Goal: Navigation & Orientation: Find specific page/section

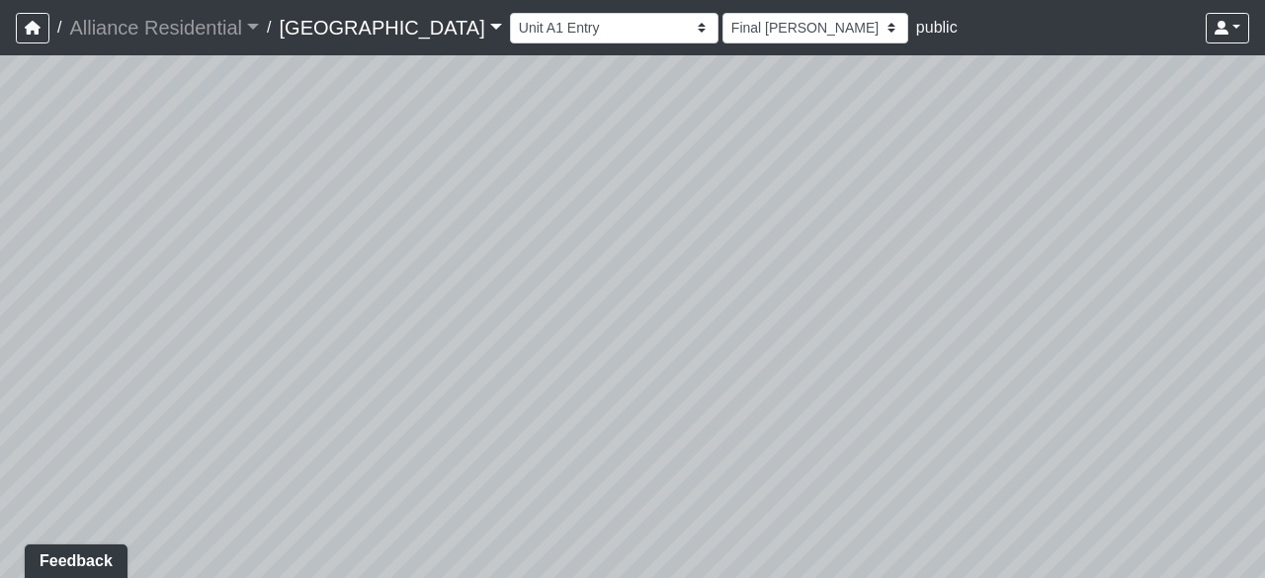
drag, startPoint x: 549, startPoint y: 355, endPoint x: 633, endPoint y: 350, distance: 84.2
click at [633, 350] on div "Loading... Unit A1 - Entry" at bounding box center [632, 316] width 1265 height 523
drag, startPoint x: 840, startPoint y: 344, endPoint x: 595, endPoint y: 291, distance: 250.8
click at [597, 292] on div "Loading... Unit A1 - Entry" at bounding box center [632, 316] width 1265 height 523
drag, startPoint x: 819, startPoint y: 301, endPoint x: 488, endPoint y: 297, distance: 331.1
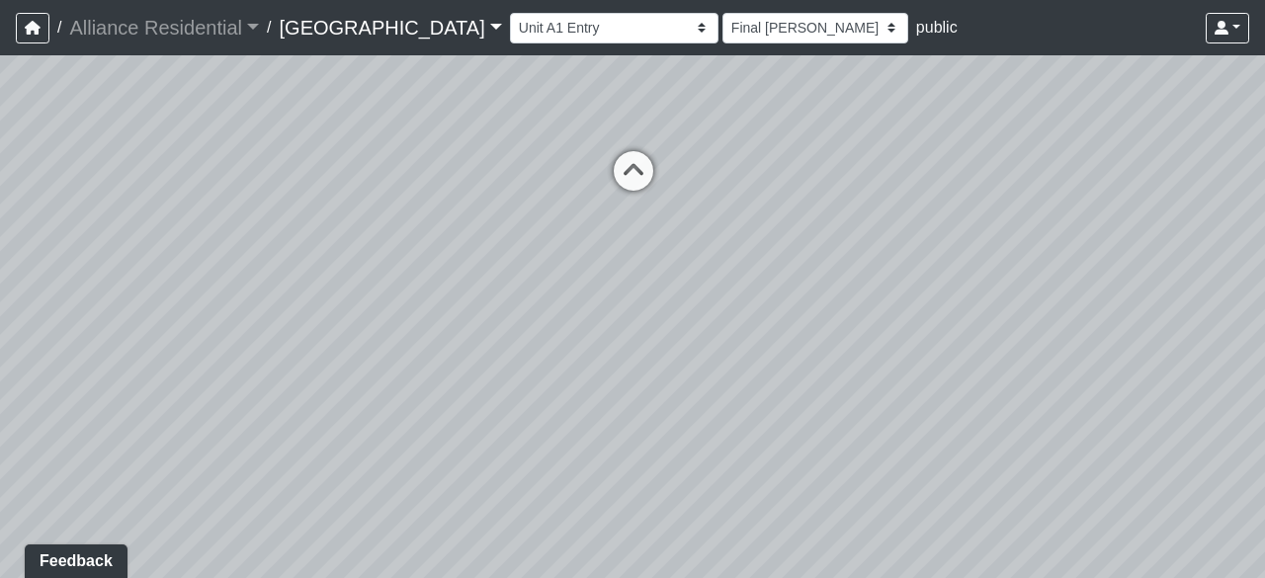
click at [488, 297] on div "Loading... Unit A1 - Entry" at bounding box center [632, 316] width 1265 height 523
drag, startPoint x: 980, startPoint y: 303, endPoint x: 743, endPoint y: 294, distance: 237.4
click at [743, 294] on div "Loading... Unit A1 - Entry" at bounding box center [632, 316] width 1265 height 523
drag, startPoint x: 737, startPoint y: 296, endPoint x: 1003, endPoint y: 279, distance: 266.4
click at [544, 290] on div "Loading... Unit A1 - Entry" at bounding box center [632, 316] width 1265 height 523
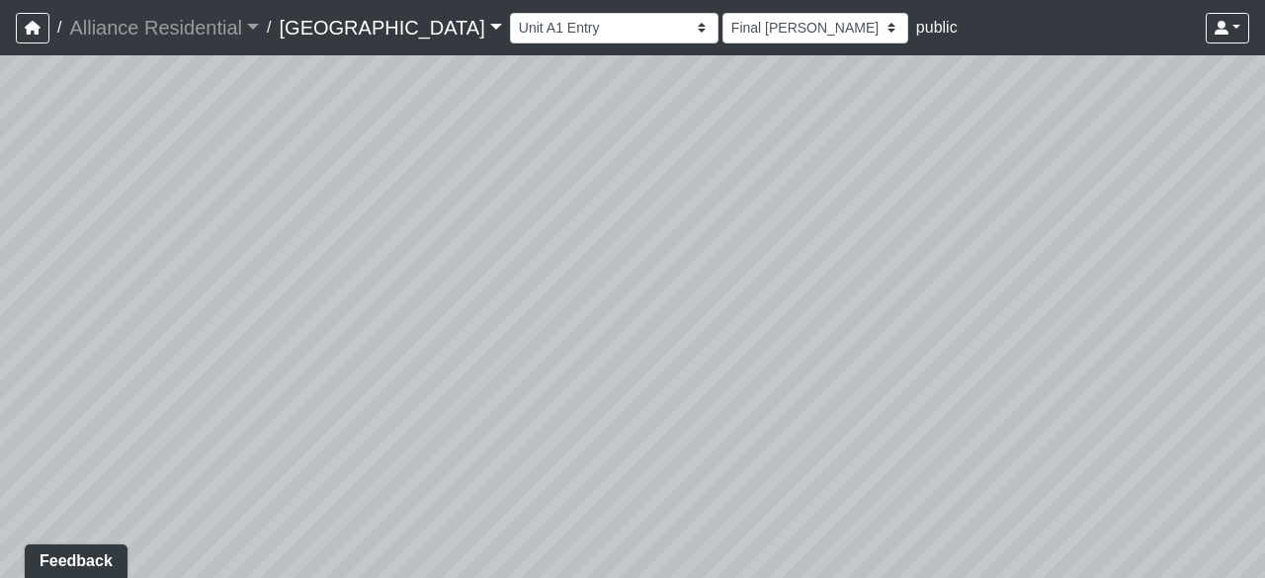
drag, startPoint x: 1069, startPoint y: 276, endPoint x: 816, endPoint y: 321, distance: 257.1
click at [822, 319] on div "Loading... Unit A1 - Entry" at bounding box center [632, 316] width 1265 height 523
drag, startPoint x: 695, startPoint y: 351, endPoint x: 930, endPoint y: 339, distance: 235.5
click at [971, 329] on div "Loading... Unit A1 - Entry" at bounding box center [632, 316] width 1265 height 523
drag, startPoint x: 784, startPoint y: 332, endPoint x: 878, endPoint y: 331, distance: 93.9
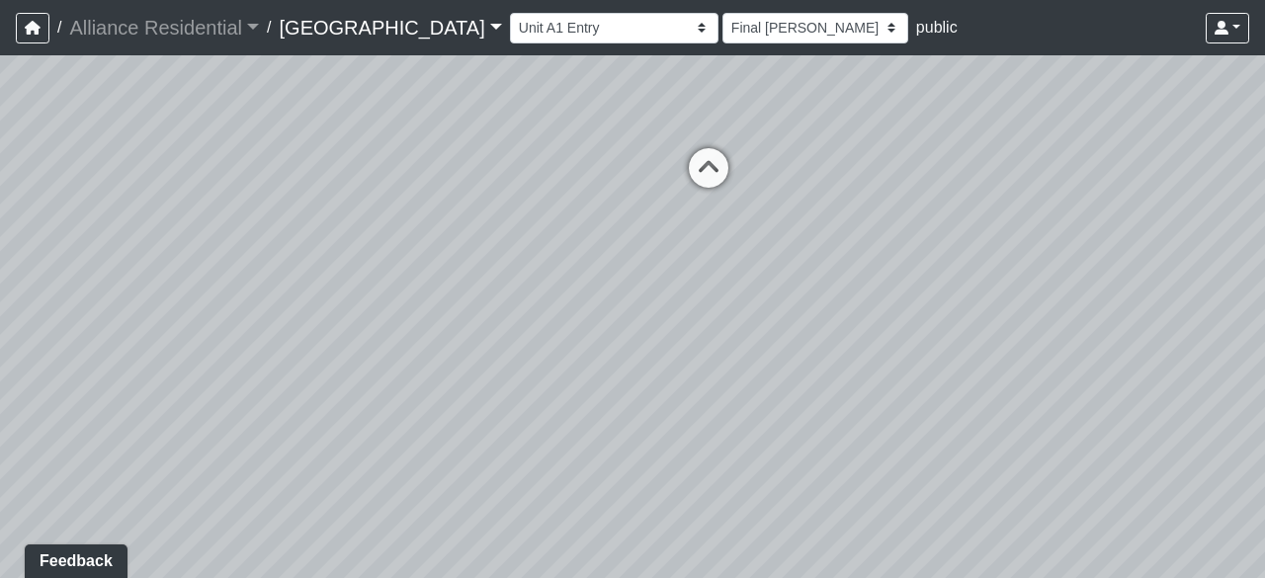
click at [878, 331] on div "Loading... Unit A1 - Entry" at bounding box center [632, 316] width 1265 height 523
click at [722, 186] on icon at bounding box center [709, 177] width 59 height 59
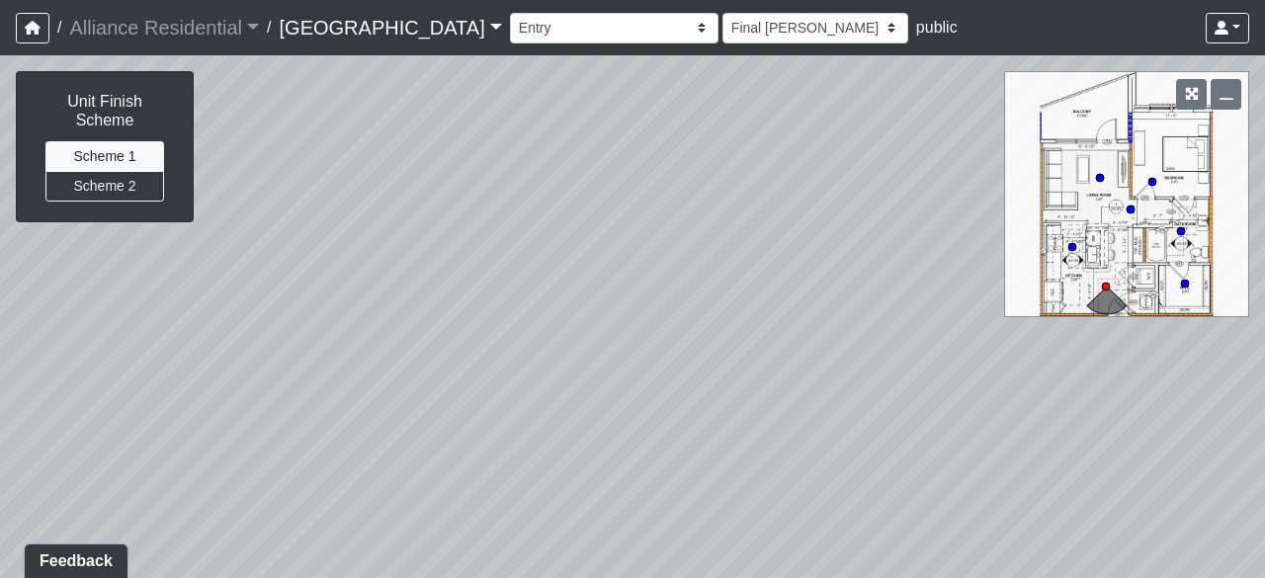
drag, startPoint x: 750, startPoint y: 270, endPoint x: 570, endPoint y: 276, distance: 180.0
click at [565, 281] on div "Loading... Unit A1 - Entry Loading... Kitchen Loading... [GEOGRAPHIC_DATA]" at bounding box center [632, 316] width 1265 height 523
drag, startPoint x: 796, startPoint y: 282, endPoint x: 542, endPoint y: 236, distance: 258.0
click at [549, 236] on div "Loading... Unit A1 - Entry Loading... Kitchen Loading... [GEOGRAPHIC_DATA]" at bounding box center [632, 316] width 1265 height 523
drag, startPoint x: 743, startPoint y: 238, endPoint x: 610, endPoint y: 267, distance: 136.5
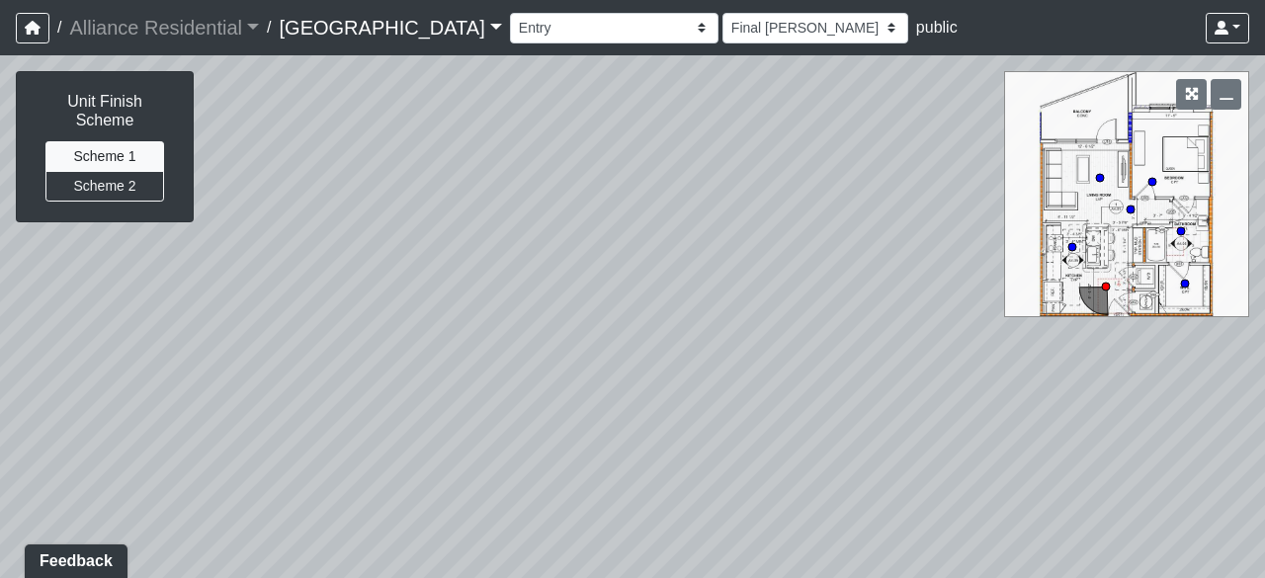
click at [610, 267] on div "Loading... Unit A1 - Entry Loading... Kitchen Loading... [GEOGRAPHIC_DATA]" at bounding box center [632, 316] width 1265 height 523
drag, startPoint x: 918, startPoint y: 264, endPoint x: 743, endPoint y: 426, distance: 238.5
click at [743, 426] on div "Loading... Unit A1 - Entry Loading... Kitchen Loading... [GEOGRAPHIC_DATA]" at bounding box center [632, 316] width 1265 height 523
drag, startPoint x: 909, startPoint y: 394, endPoint x: 562, endPoint y: 286, distance: 363.5
click at [563, 286] on div "Loading... Unit A1 - Entry Loading... Kitchen Loading... [GEOGRAPHIC_DATA]" at bounding box center [632, 316] width 1265 height 523
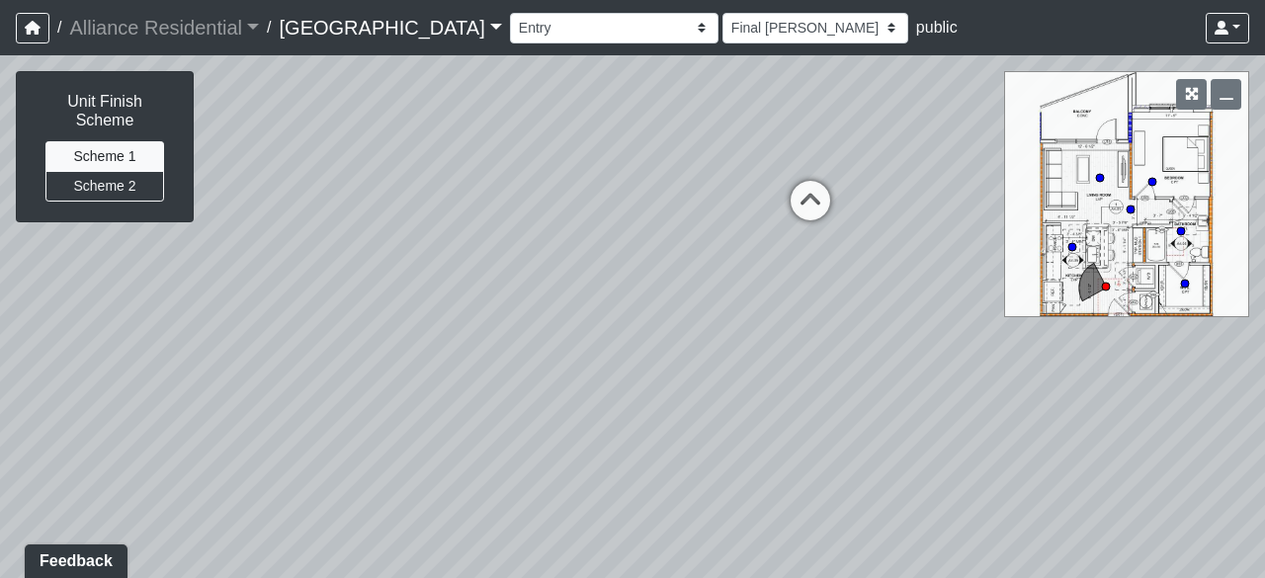
click at [591, 280] on div "Loading... Unit A1 - Entry Loading... Kitchen Loading... [GEOGRAPHIC_DATA]" at bounding box center [632, 316] width 1265 height 523
drag, startPoint x: 778, startPoint y: 282, endPoint x: 686, endPoint y: 293, distance: 92.6
click at [669, 303] on div "Loading... Unit A1 - Entry Loading... Kitchen Loading... [GEOGRAPHIC_DATA]" at bounding box center [632, 316] width 1265 height 523
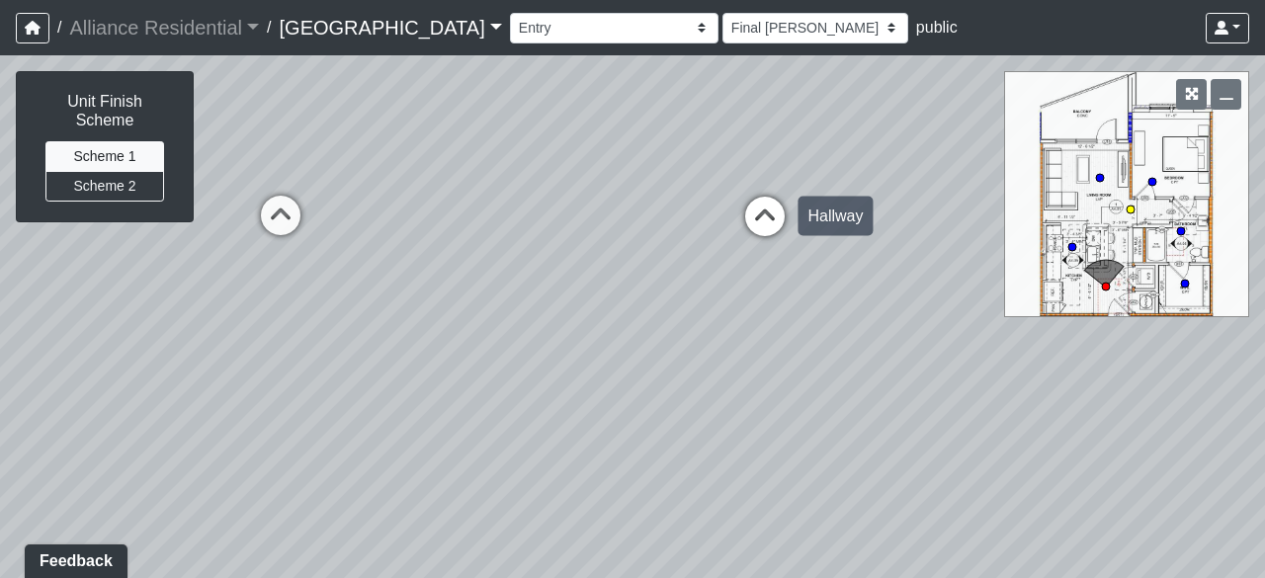
click at [773, 205] on icon at bounding box center [764, 226] width 59 height 59
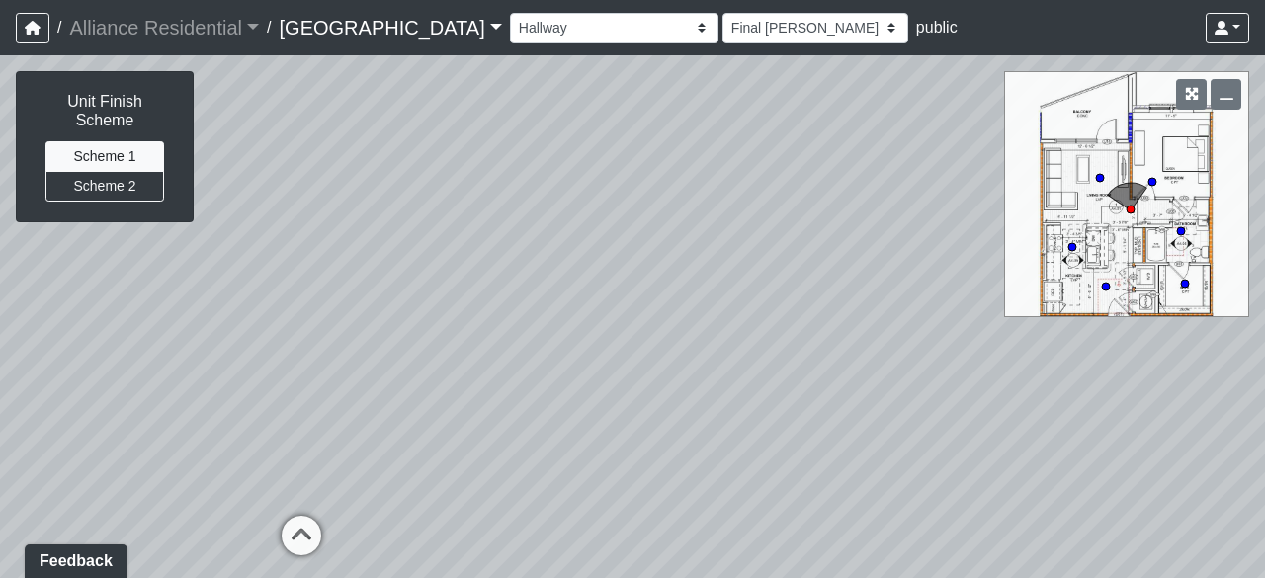
drag, startPoint x: 740, startPoint y: 333, endPoint x: 608, endPoint y: 373, distance: 138.2
click at [851, 339] on div "Loading... Unit A1 - Entry Loading... Kitchen Loading... Hallway Loading... Kit…" at bounding box center [632, 316] width 1265 height 523
drag, startPoint x: 443, startPoint y: 373, endPoint x: 676, endPoint y: 362, distance: 233.5
click at [658, 351] on div "Loading... Unit A1 - Entry Loading... Kitchen Loading... Hallway Loading... Kit…" at bounding box center [632, 316] width 1265 height 523
drag, startPoint x: 457, startPoint y: 373, endPoint x: 759, endPoint y: 364, distance: 302.6
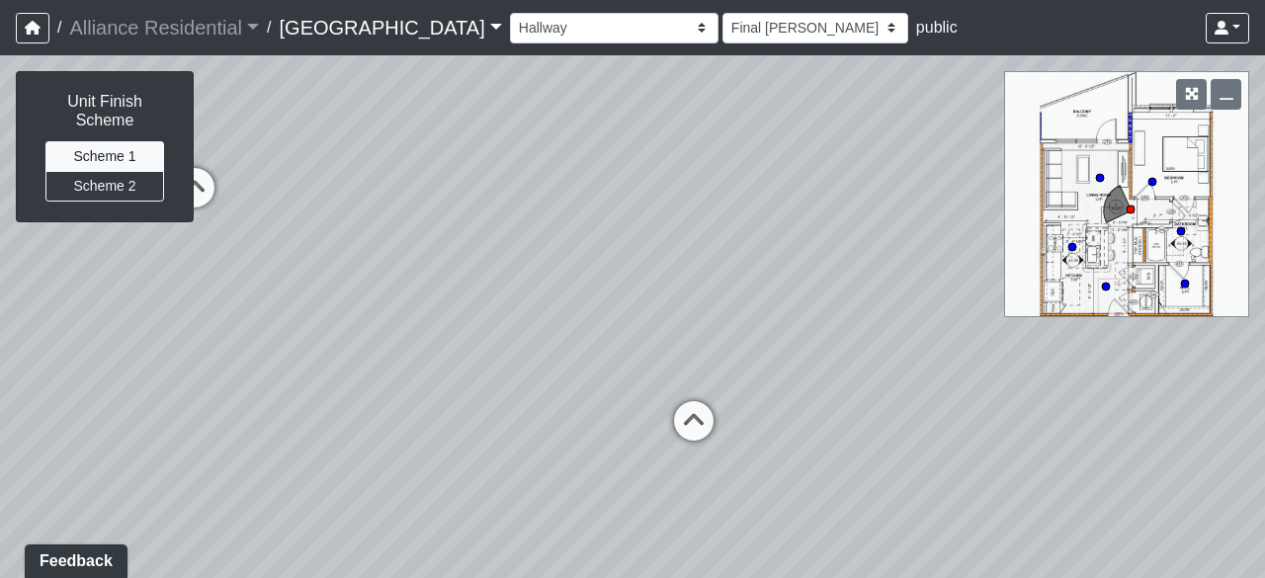
click at [753, 363] on div "Loading... Unit A1 - Entry Loading... Kitchen Loading... Hallway Loading... Kit…" at bounding box center [632, 316] width 1265 height 523
drag, startPoint x: 707, startPoint y: 369, endPoint x: 714, endPoint y: 384, distance: 17.3
click at [714, 384] on div "Loading... Unit A1 - Entry Loading... Kitchen Loading... Hallway Loading... Kit…" at bounding box center [632, 316] width 1265 height 523
drag, startPoint x: 761, startPoint y: 364, endPoint x: 377, endPoint y: 277, distance: 394.2
click at [374, 277] on div "Loading... Unit A1 - Entry Loading... Kitchen Loading... Hallway Loading... Kit…" at bounding box center [632, 316] width 1265 height 523
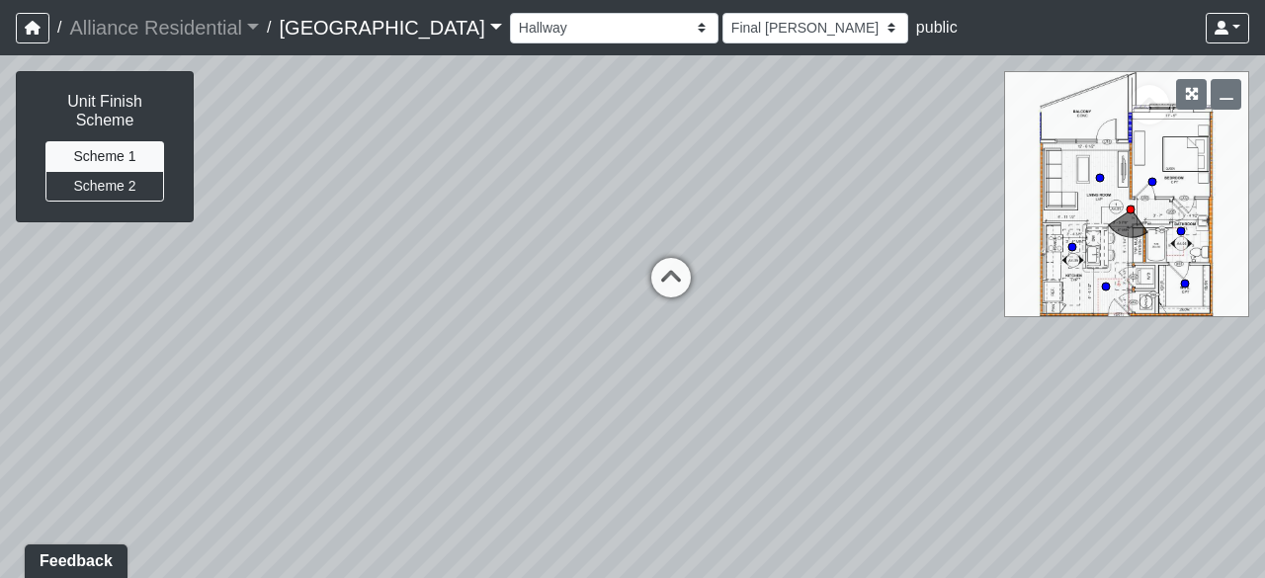
drag, startPoint x: 638, startPoint y: 259, endPoint x: 491, endPoint y: 262, distance: 147.3
click at [491, 262] on div "Loading... Unit A1 - Entry Loading... Kitchen Loading... Hallway Loading... Kit…" at bounding box center [632, 316] width 1265 height 523
click at [256, 32] on link "Alliance Residential" at bounding box center [164, 28] width 190 height 40
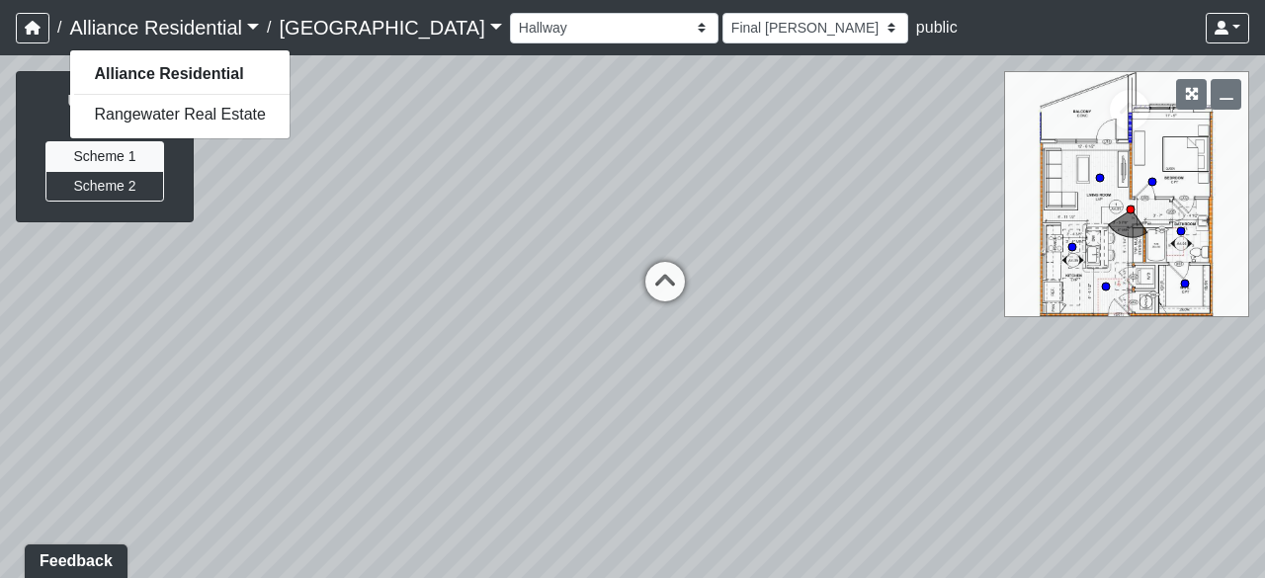
click at [406, 122] on div "Loading... Unit A1 - Entry Loading... Kitchen Loading... Hallway Loading... Kit…" at bounding box center [632, 316] width 1265 height 523
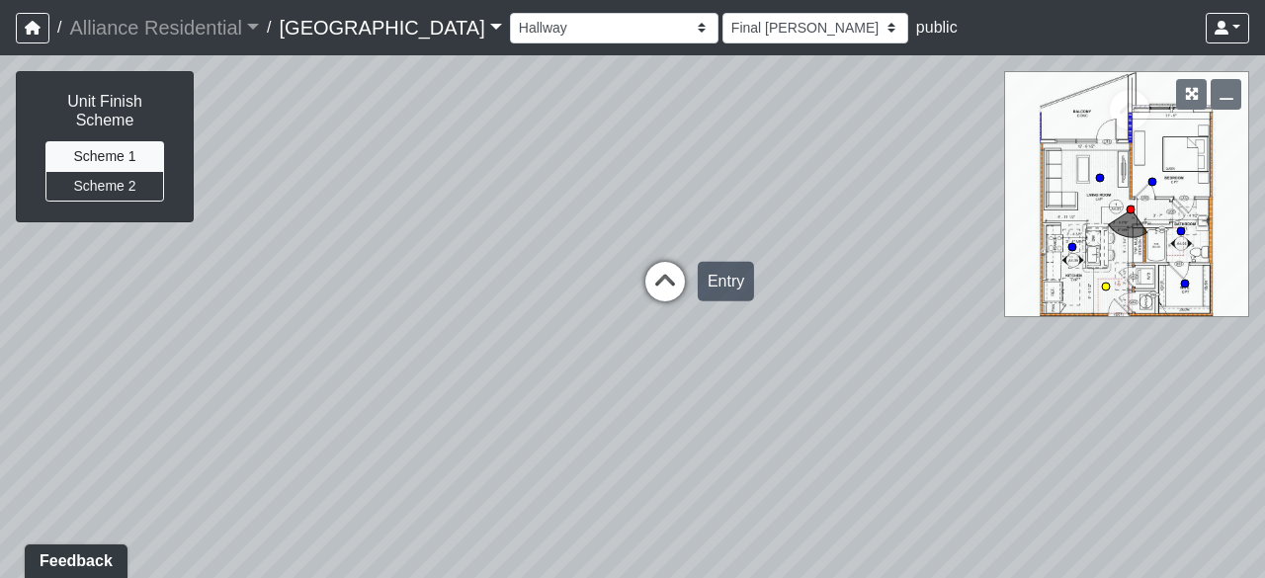
click at [684, 268] on icon at bounding box center [664, 291] width 59 height 59
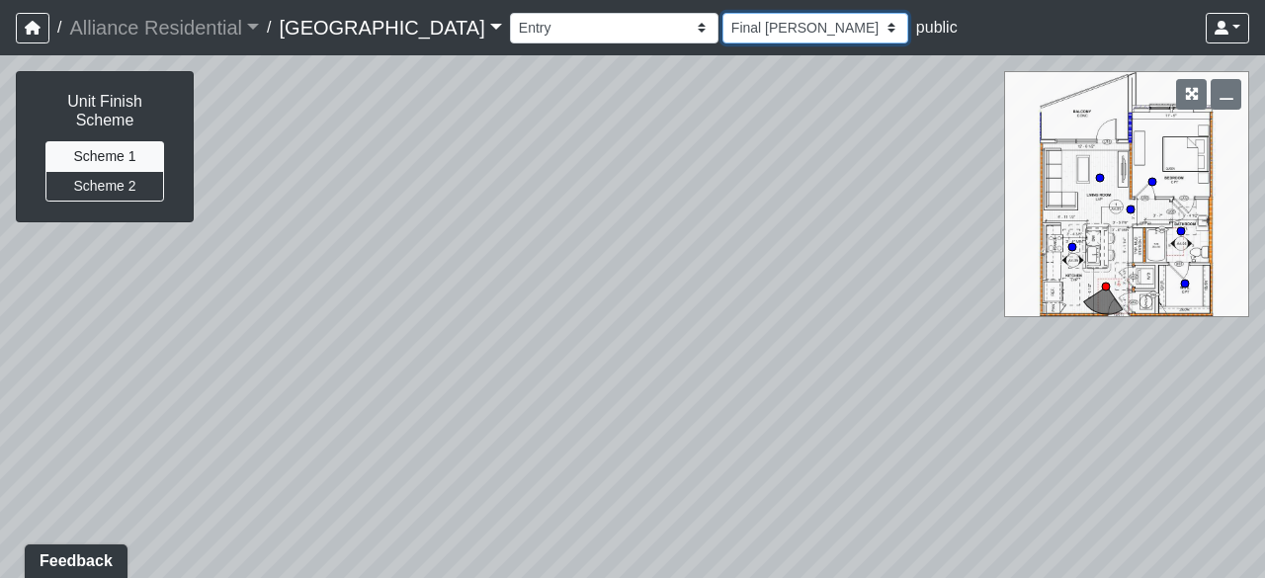
click at [789, 27] on select "Final [PERSON_NAME] [DATE] [DATE] [DATE] [DATE] [DATE] [DATE] [DATE] [DATE] [DA…" at bounding box center [815, 28] width 186 height 31
click at [452, 28] on link "[GEOGRAPHIC_DATA]" at bounding box center [391, 28] width 222 height 40
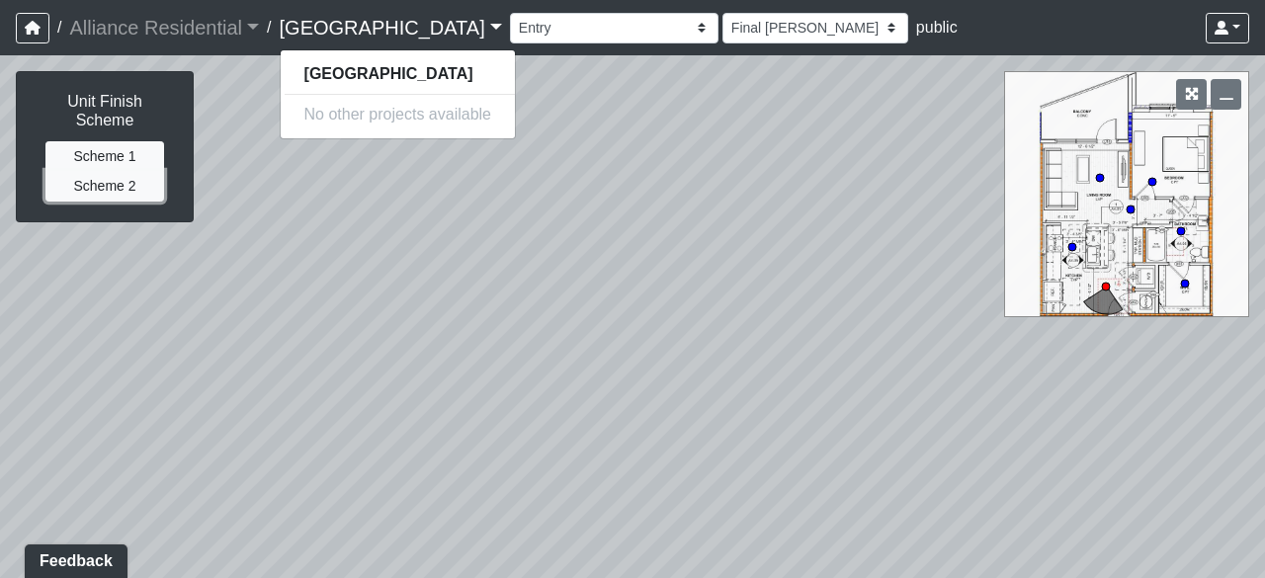
click at [143, 171] on button "Scheme 2" at bounding box center [104, 186] width 119 height 31
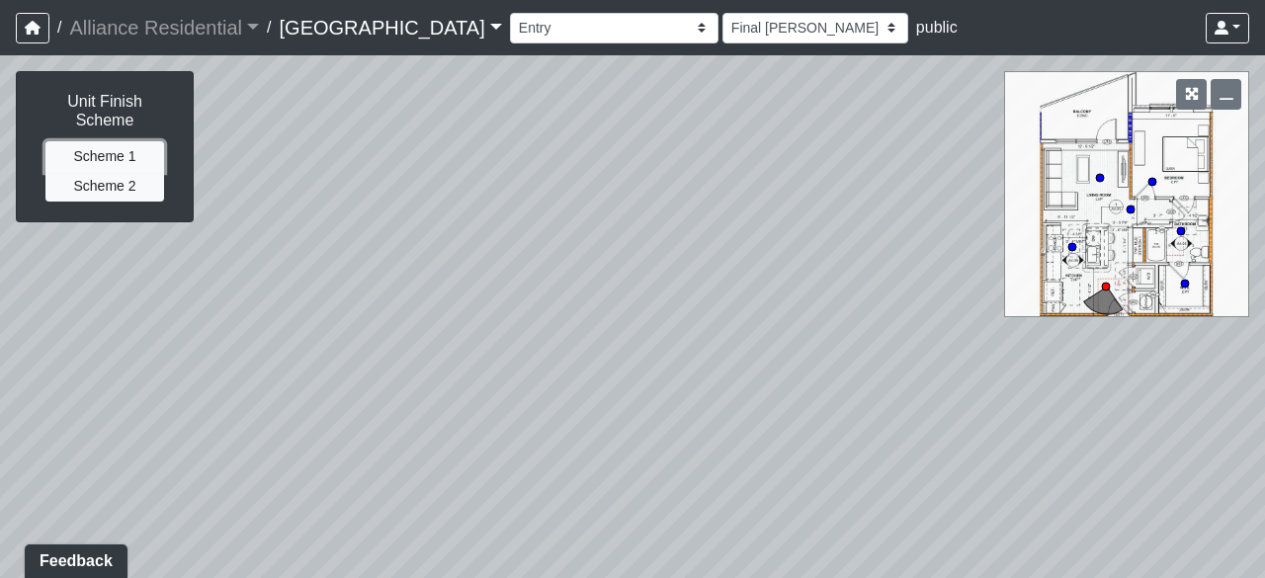
click at [132, 143] on button "Scheme 1" at bounding box center [104, 156] width 119 height 31
click at [140, 171] on button "Scheme 2" at bounding box center [104, 186] width 119 height 31
click at [526, 253] on div "Loading... Unit A1 - Entry Loading... Kitchen Loading... Hallway Loading... Kit…" at bounding box center [632, 316] width 1265 height 523
click at [837, 250] on div "Loading... Unit A1 - Entry Loading... Kitchen Loading... Hallway Loading... Kit…" at bounding box center [632, 316] width 1265 height 523
drag, startPoint x: 837, startPoint y: 256, endPoint x: 773, endPoint y: 373, distance: 133.1
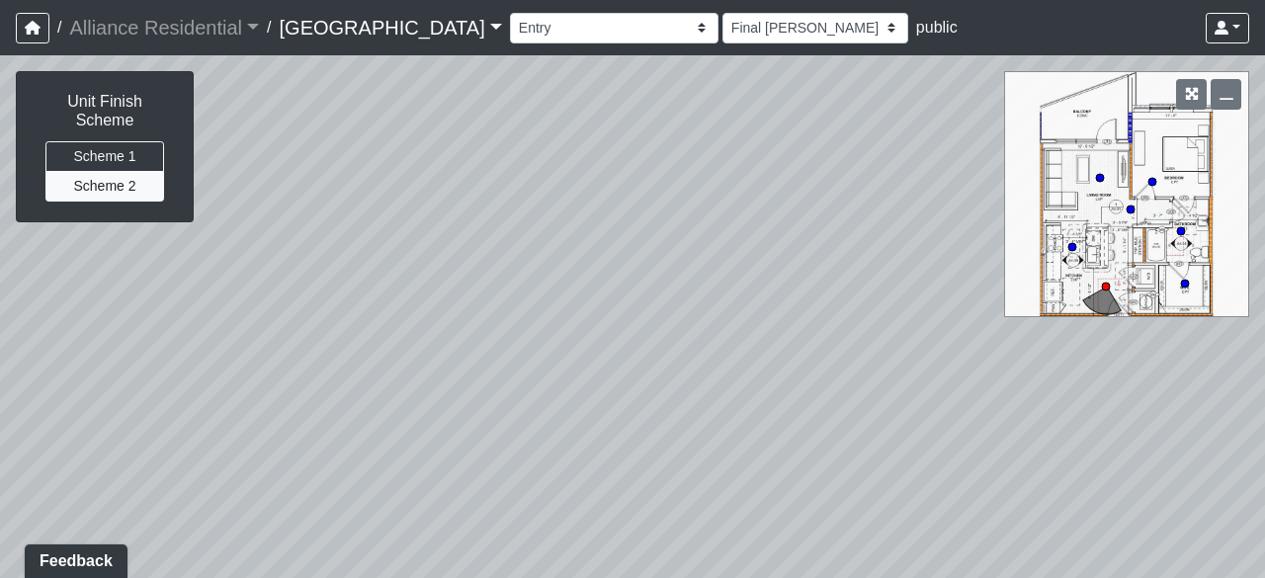
click at [769, 379] on div "Loading... Unit A1 - Entry Loading... Kitchen Loading... Hallway Loading... Kit…" at bounding box center [632, 316] width 1265 height 523
drag, startPoint x: 787, startPoint y: 354, endPoint x: 648, endPoint y: 361, distance: 138.5
click at [648, 361] on div "Loading... Unit A1 - Entry Loading... Kitchen Loading... Hallway Loading... Kit…" at bounding box center [632, 316] width 1265 height 523
drag, startPoint x: 813, startPoint y: 309, endPoint x: 664, endPoint y: 349, distance: 154.4
click at [644, 367] on div "Loading... Unit A1 - Entry Loading... Kitchen Loading... Hallway Loading... Kit…" at bounding box center [632, 316] width 1265 height 523
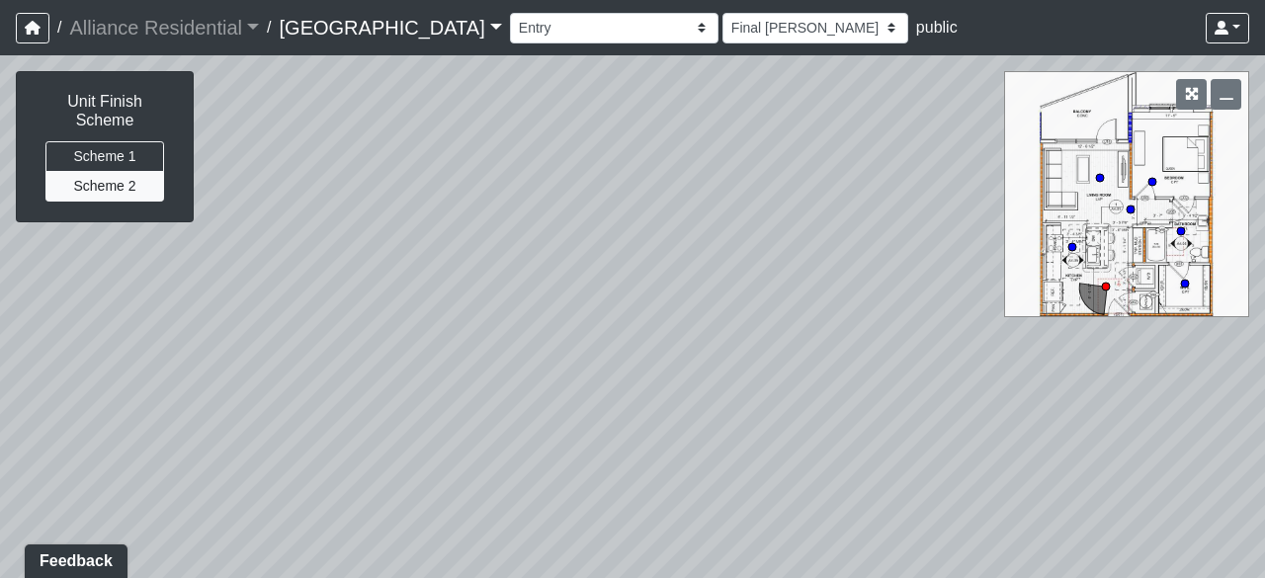
click at [1117, 179] on div "Loading... Unit A1 - Entry Loading... Kitchen Loading... Hallway Loading... Kit…" at bounding box center [632, 316] width 1265 height 523
click at [1188, 280] on icon at bounding box center [1185, 284] width 10 height 10
click at [1224, 38] on link at bounding box center [1227, 28] width 43 height 31
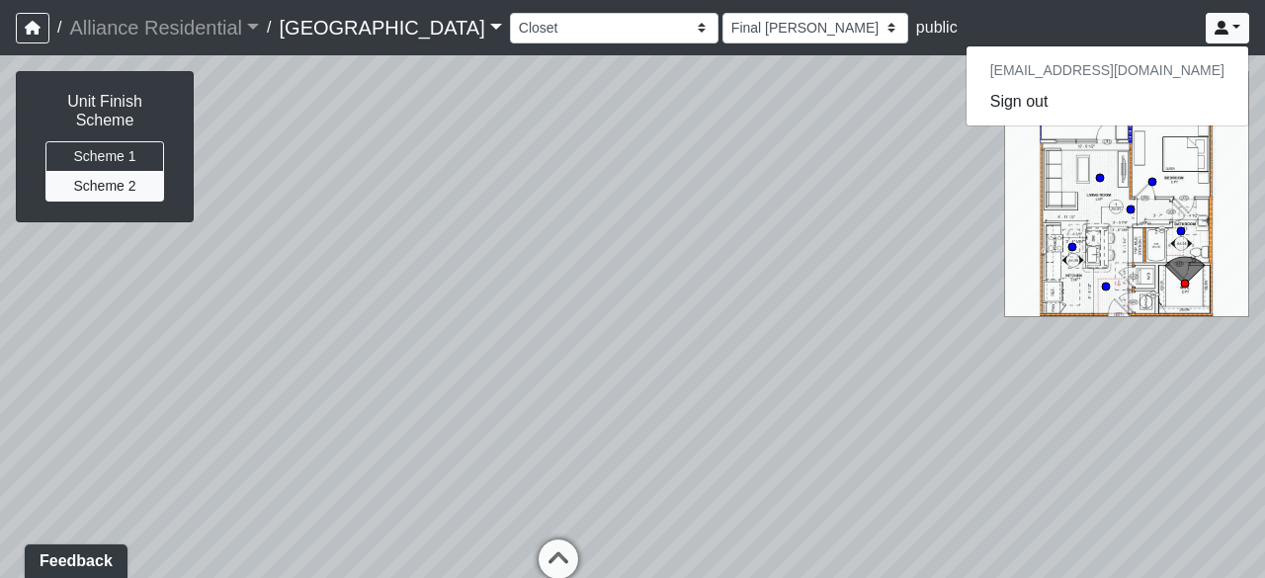
click at [876, 170] on div "Loading... Unit A1 - Entry Loading... Kitchen Loading... Hallway Loading... Kit…" at bounding box center [632, 316] width 1265 height 523
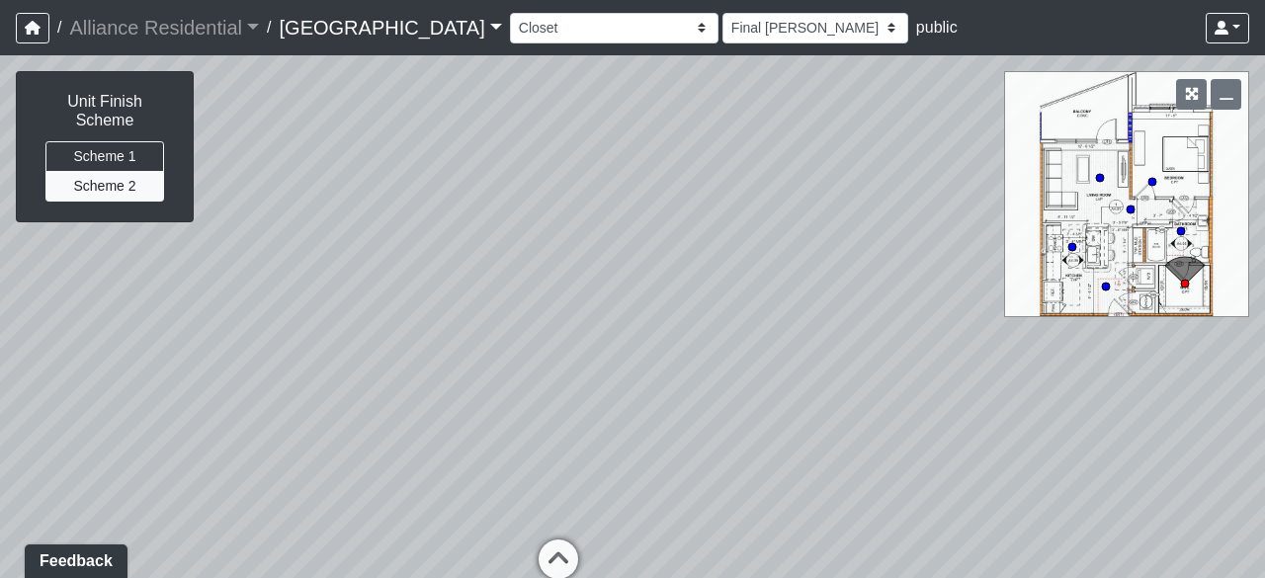
click at [1140, 111] on div "Loading... Unit A1 - Entry Loading... Kitchen Loading... Hallway Loading... Kit…" at bounding box center [632, 316] width 1265 height 523
click at [1101, 287] on icon at bounding box center [1106, 287] width 10 height 10
drag, startPoint x: 896, startPoint y: 344, endPoint x: 459, endPoint y: 207, distance: 458.9
click at [535, 220] on div "Loading... Unit A1 - Entry Loading... Kitchen Loading... Hallway Loading... Kit…" at bounding box center [632, 316] width 1265 height 523
click at [528, 250] on div "Loading... Unit A1 - Entry Loading... Kitchen Loading... Hallway Loading... Kit…" at bounding box center [632, 316] width 1265 height 523
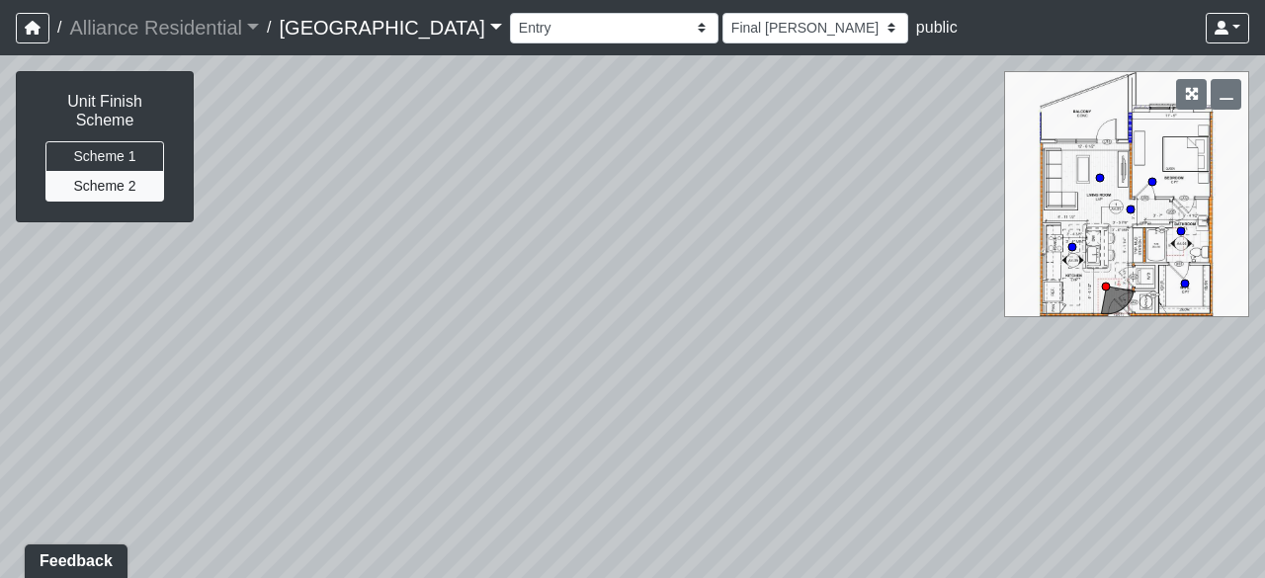
drag, startPoint x: 499, startPoint y: 259, endPoint x: 486, endPoint y: 415, distance: 156.7
click at [486, 415] on div "Loading... Unit A1 - Entry Loading... Kitchen Loading... Hallway Loading... Kit…" at bounding box center [632, 316] width 1265 height 523
click at [686, 262] on div "Loading... Unit A1 - Entry Loading... Kitchen Loading... Hallway Loading... Kit…" at bounding box center [632, 316] width 1265 height 523
click at [744, 192] on div "Loading... Unit A1 - Entry Loading... Kitchen Loading... Hallway Loading... Kit…" at bounding box center [632, 316] width 1265 height 523
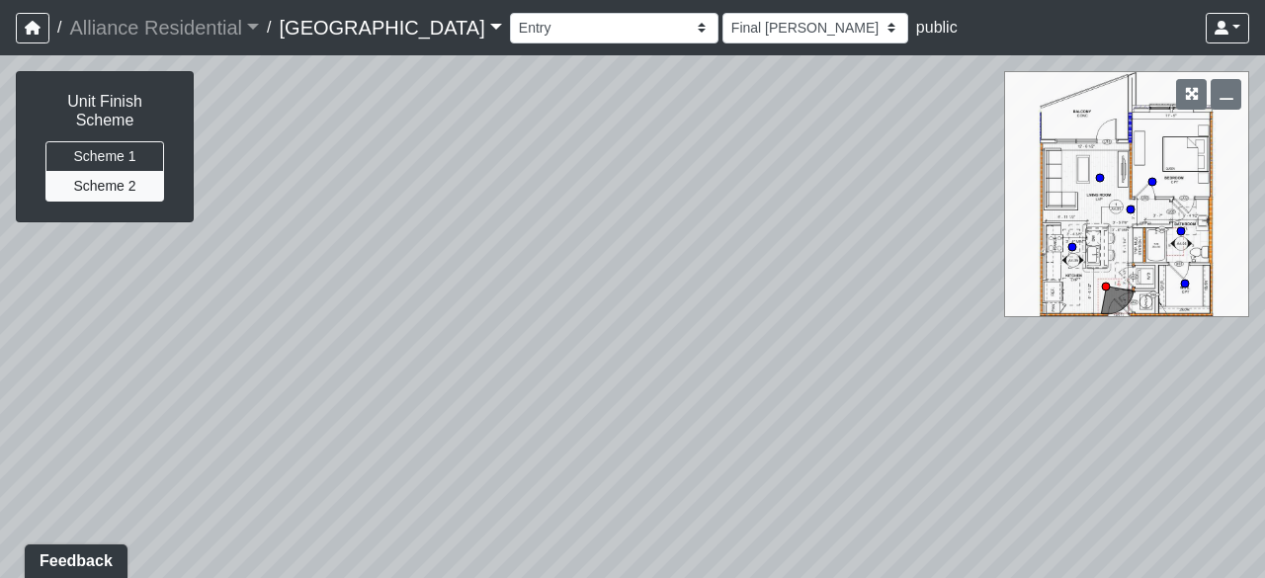
click at [744, 192] on div "Loading... Unit A1 - Entry Loading... Kitchen Loading... Hallway Loading... Kit…" at bounding box center [632, 316] width 1265 height 523
click at [714, 187] on div "Loading... Unit A1 - Entry Loading... Kitchen Loading... Hallway Loading... Kit…" at bounding box center [632, 316] width 1265 height 523
drag, startPoint x: 714, startPoint y: 187, endPoint x: 508, endPoint y: 309, distance: 239.3
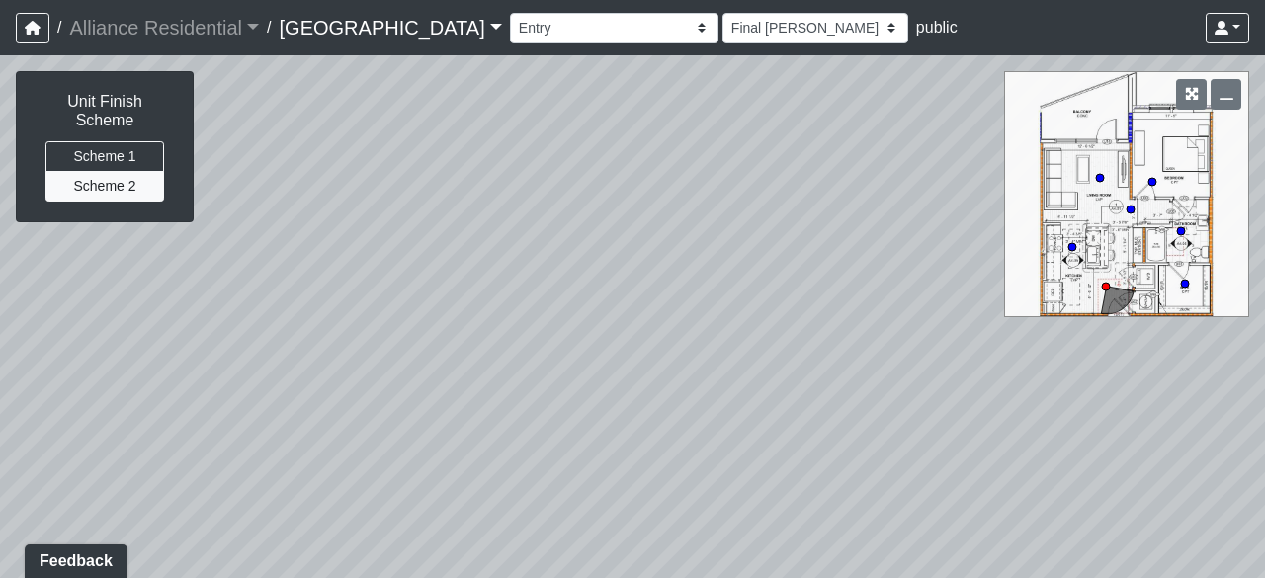
click at [513, 308] on div "Loading... Unit A1 - Entry Loading... Kitchen Loading... Hallway Loading... Kit…" at bounding box center [632, 316] width 1265 height 523
drag, startPoint x: 630, startPoint y: 277, endPoint x: 546, endPoint y: 294, distance: 85.7
click at [536, 313] on div "Loading... Unit A1 - Entry Loading... Kitchen Loading... Hallway Loading... Kit…" at bounding box center [632, 316] width 1265 height 523
drag, startPoint x: 642, startPoint y: 265, endPoint x: 652, endPoint y: 257, distance: 12.7
click at [545, 272] on div "Loading... Unit A1 - Entry Loading... Kitchen Loading... Hallway Loading... Kit…" at bounding box center [632, 316] width 1265 height 523
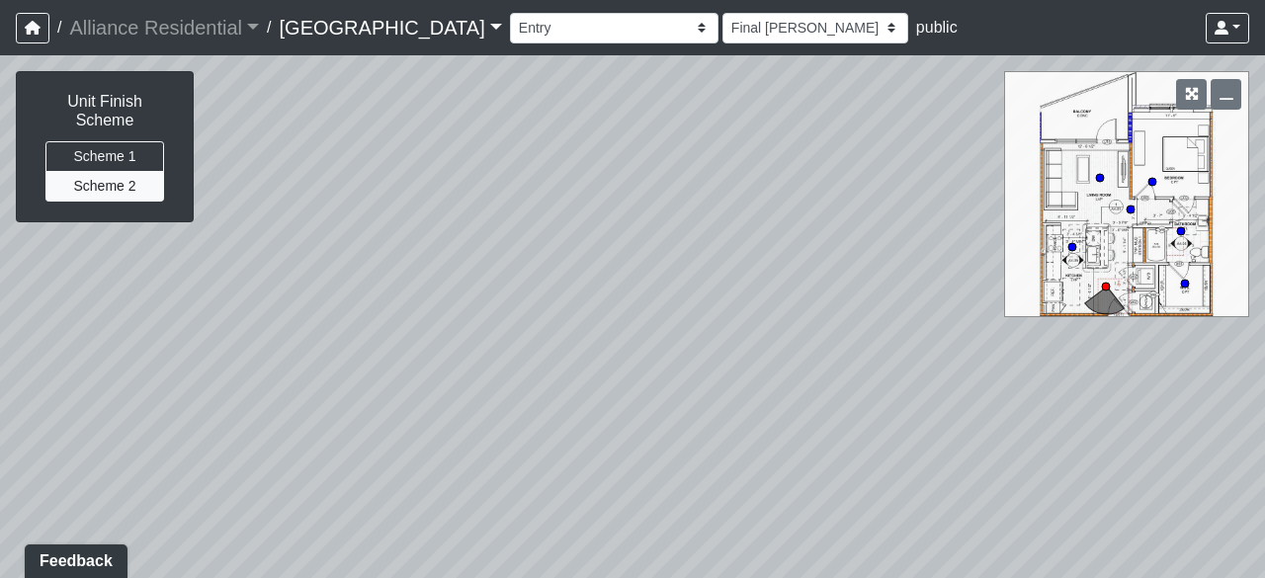
click at [764, 243] on div "Loading... Unit A1 - Entry Loading... Kitchen Loading... Hallway Loading... Kit…" at bounding box center [632, 316] width 1265 height 523
click at [783, 23] on select "Final [PERSON_NAME] [DATE] [DATE] [DATE] [DATE] [DATE] [DATE] [DATE] [DATE] [DA…" at bounding box center [815, 28] width 186 height 31
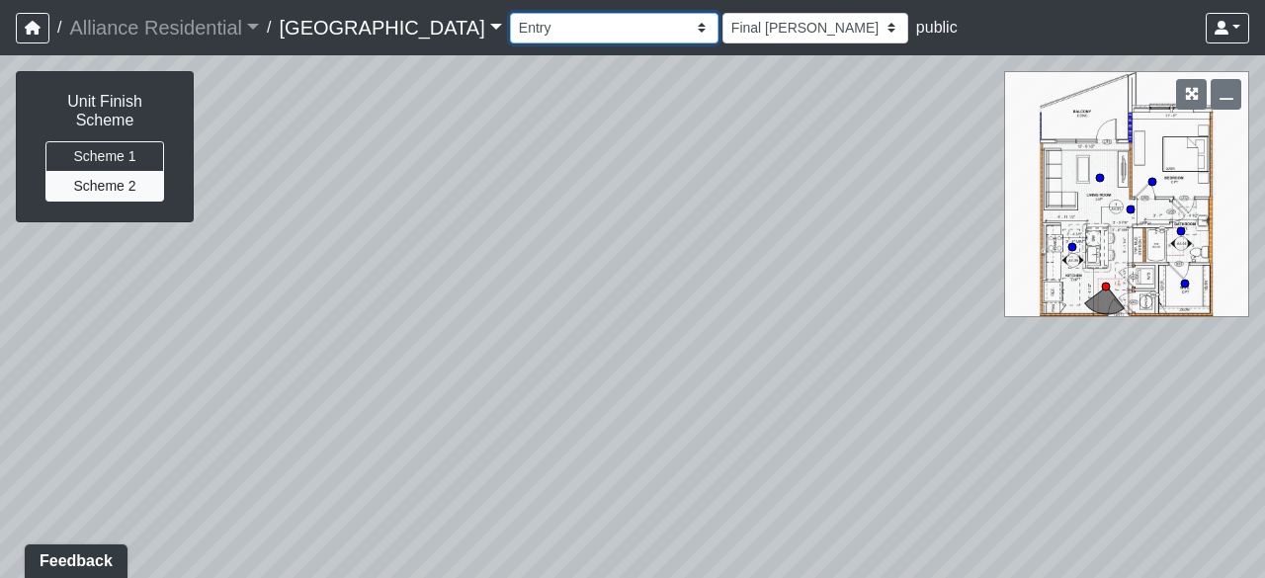
click at [629, 15] on select "Card Room 1 Card Room 2 Community Table Fireplace Hallway Kitchen 1 Kitchen 2 K…" at bounding box center [614, 28] width 209 height 31
click at [510, 13] on select "Card Room 1 Card Room 2 Community Table Fireplace Hallway Kitchen 1 Kitchen 2 K…" at bounding box center [614, 28] width 209 height 31
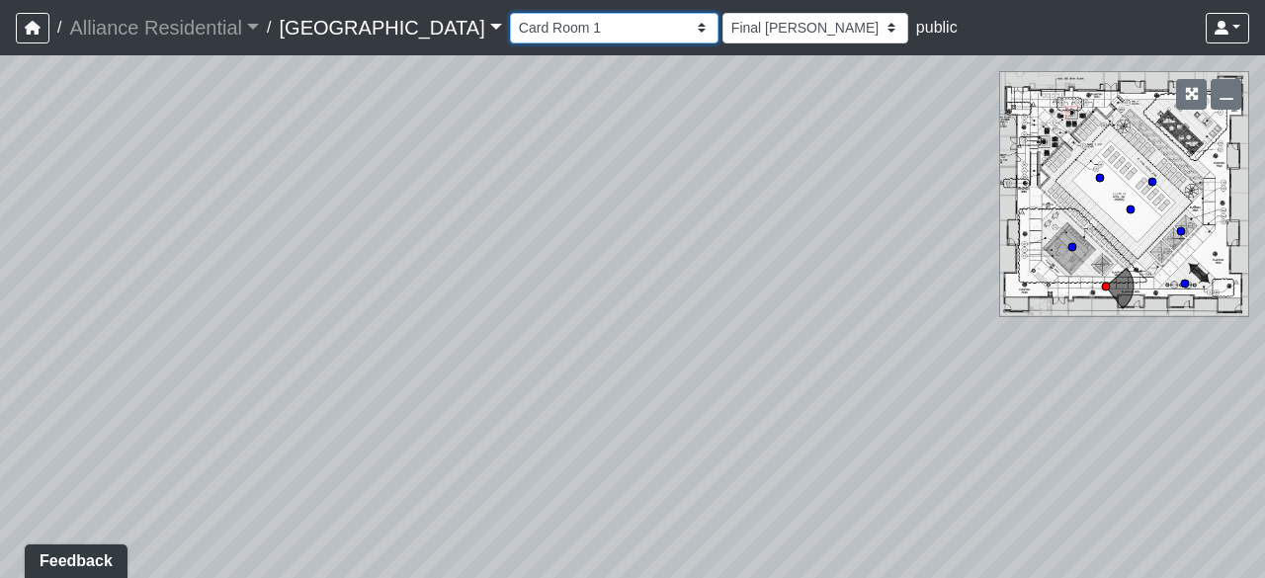
select select "cmU6EuQJ8u7BwVvg3kZhw2"
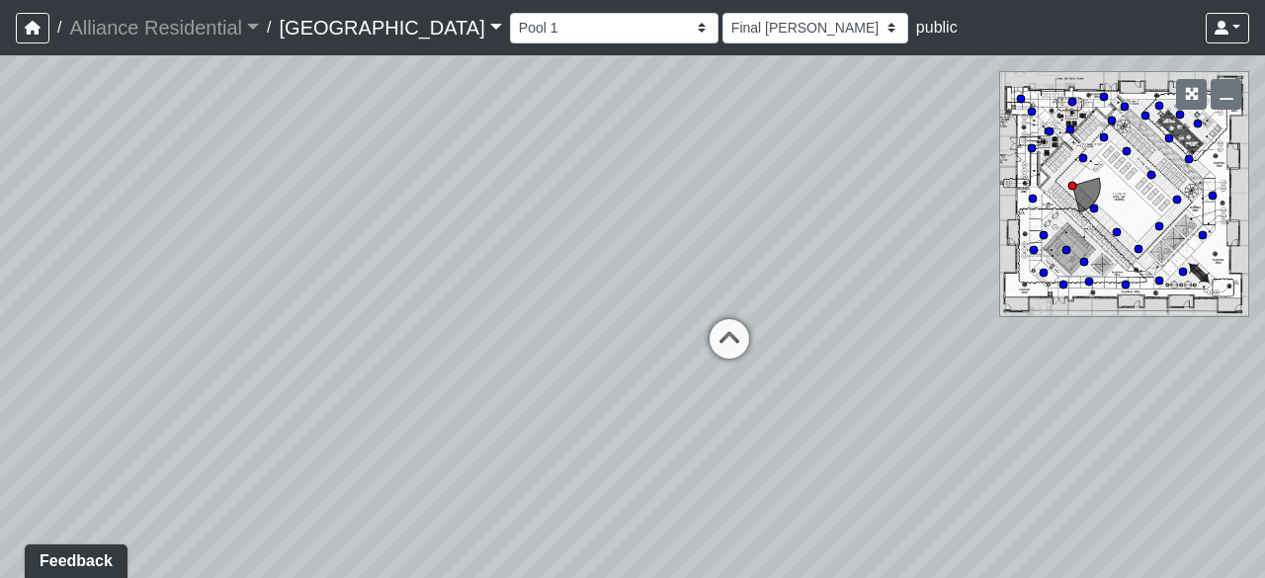
drag, startPoint x: 705, startPoint y: 321, endPoint x: 416, endPoint y: 343, distance: 289.4
click at [416, 343] on div "Loading... Unit A1 - Entry Loading... Kitchen Loading... Hallway Loading... Kit…" at bounding box center [632, 316] width 1265 height 523
drag, startPoint x: 687, startPoint y: 248, endPoint x: 682, endPoint y: 339, distance: 91.1
click at [710, 330] on div "Loading... Unit A1 - Entry Loading... Kitchen Loading... Hallway Loading... Kit…" at bounding box center [632, 316] width 1265 height 523
drag
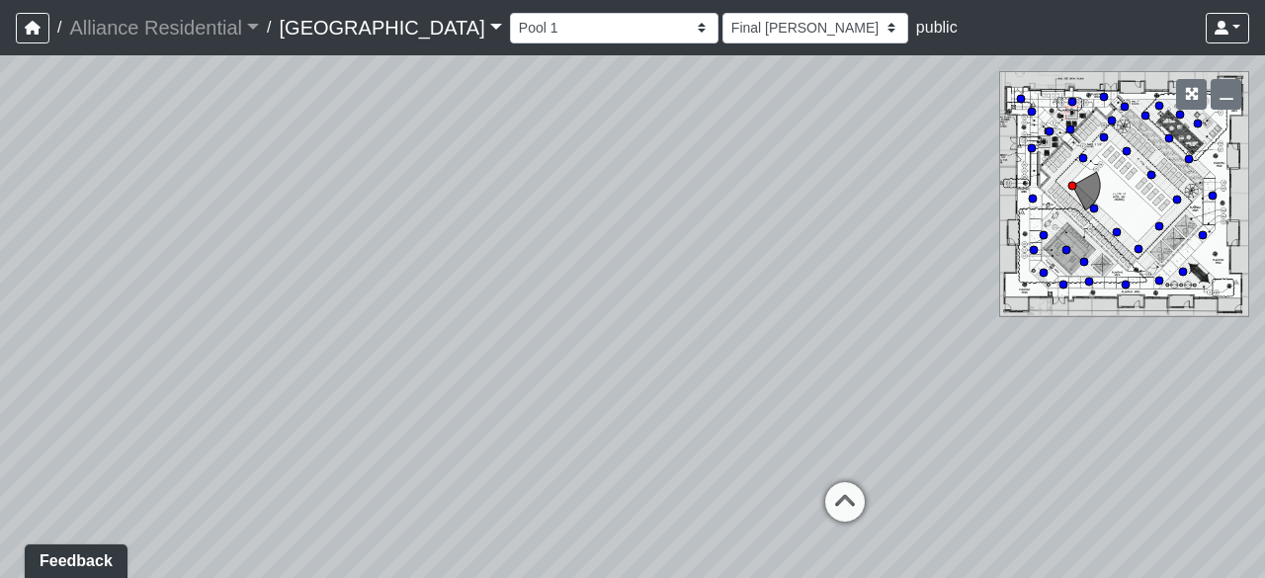
click at [793, 310] on div "Loading... Unit A1 - Entry Loading... Kitchen Loading... Hallway Loading... Kit…" at bounding box center [632, 316] width 1265 height 523
click at [849, 268] on div "Loading... Unit A1 - Entry Loading... Kitchen Loading... Hallway Loading... Kit…" at bounding box center [632, 316] width 1265 height 523
click at [858, 315] on div "Loading... Unit A1 - Entry Loading... Kitchen Loading... Hallway Loading... Kit…" at bounding box center [632, 316] width 1265 height 523
click at [787, 258] on div "Loading... Unit A1 - Entry Loading... Kitchen Loading... Hallway Loading... Kit…" at bounding box center [632, 316] width 1265 height 523
click at [663, 301] on div "Loading... Unit A1 - Entry Loading... Kitchen Loading... Hallway Loading... Kit…" at bounding box center [632, 316] width 1265 height 523
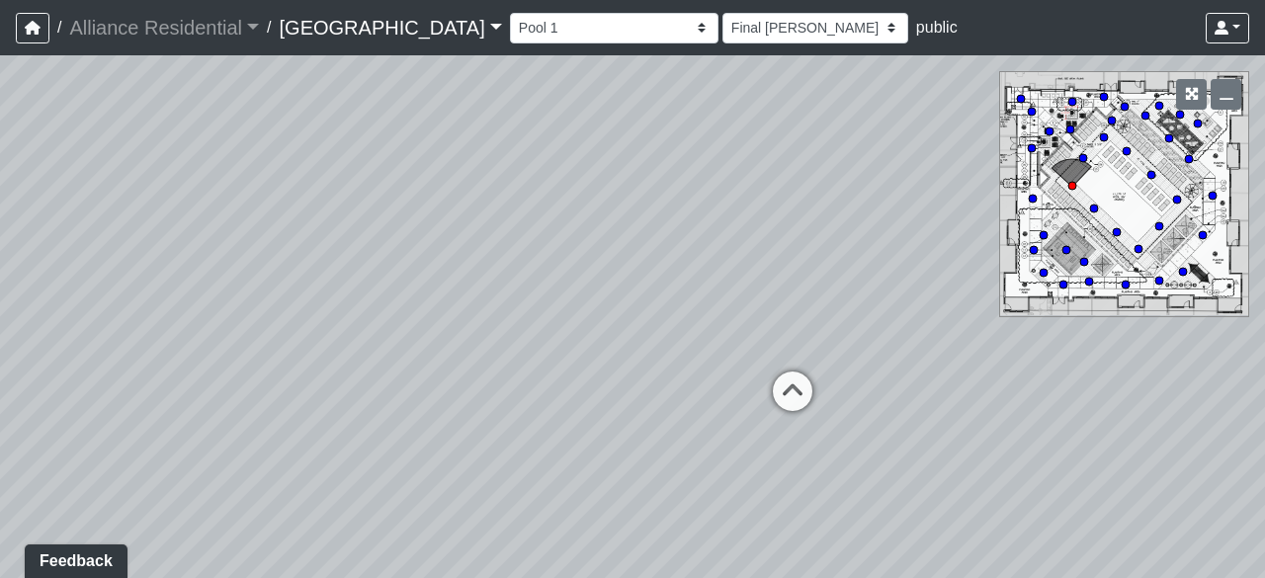
click at [947, 226] on div "Loading... Unit A1 - Entry Loading... Kitchen Loading... Hallway Loading... Kit…" at bounding box center [632, 316] width 1265 height 523
click at [781, 226] on div "Loading... Unit A1 - Entry Loading... Kitchen Loading... Hallway Loading... Kit…" at bounding box center [632, 316] width 1265 height 523
click at [765, 267] on div "Loading... Unit A1 - Entry Loading... Kitchen Loading... Hallway Loading... Kit…" at bounding box center [632, 316] width 1265 height 523
click at [751, 414] on div "Loading... Unit A1 - Entry Loading... Kitchen Loading... Hallway Loading... Kit…" at bounding box center [632, 316] width 1265 height 523
click at [779, 406] on div "Loading... Unit A1 - Entry Loading... Kitchen Loading... Hallway Loading... Kit…" at bounding box center [632, 316] width 1265 height 523
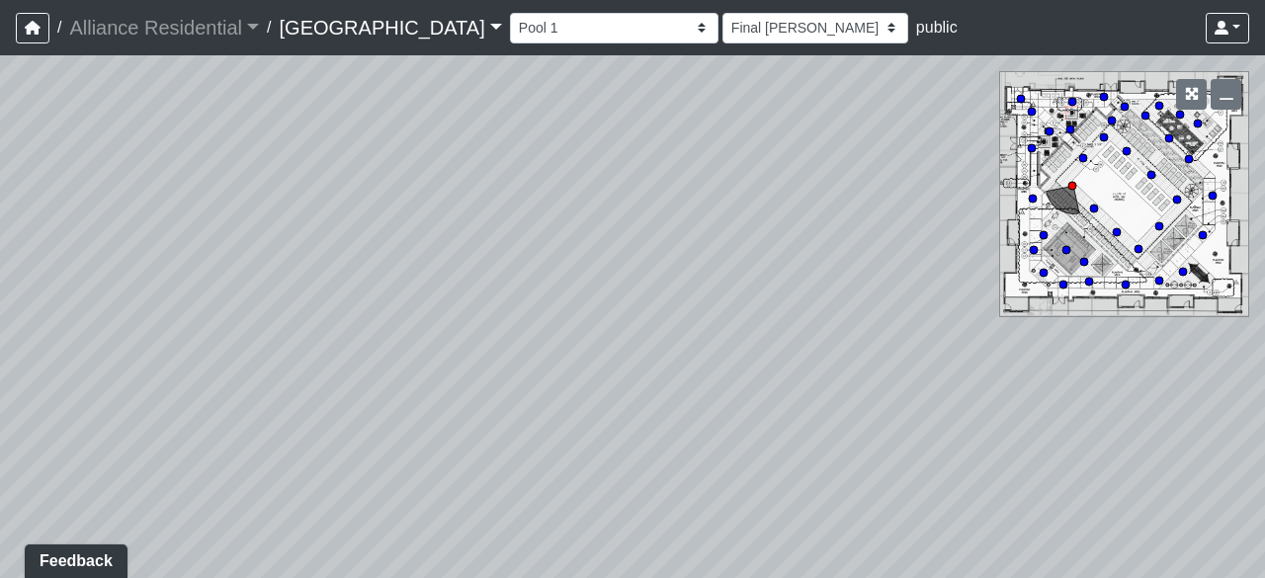
click at [941, 389] on div "Loading... Unit A1 - Entry Loading... Kitchen Loading... Hallway Loading... Kit…" at bounding box center [632, 316] width 1265 height 523
click at [741, 278] on div "Loading... Unit A1 - Entry Loading... Kitchen Loading... Hallway Loading... Kit…" at bounding box center [632, 316] width 1265 height 523
click at [736, 168] on div "Loading... Unit A1 - Entry Loading... Kitchen Loading... Hallway Loading... Kit…" at bounding box center [632, 316] width 1265 height 523
click at [683, 238] on div "Loading... Unit A1 - Entry Loading... Kitchen Loading... Hallway Loading... Kit…" at bounding box center [632, 316] width 1265 height 523
